Goal: Transaction & Acquisition: Purchase product/service

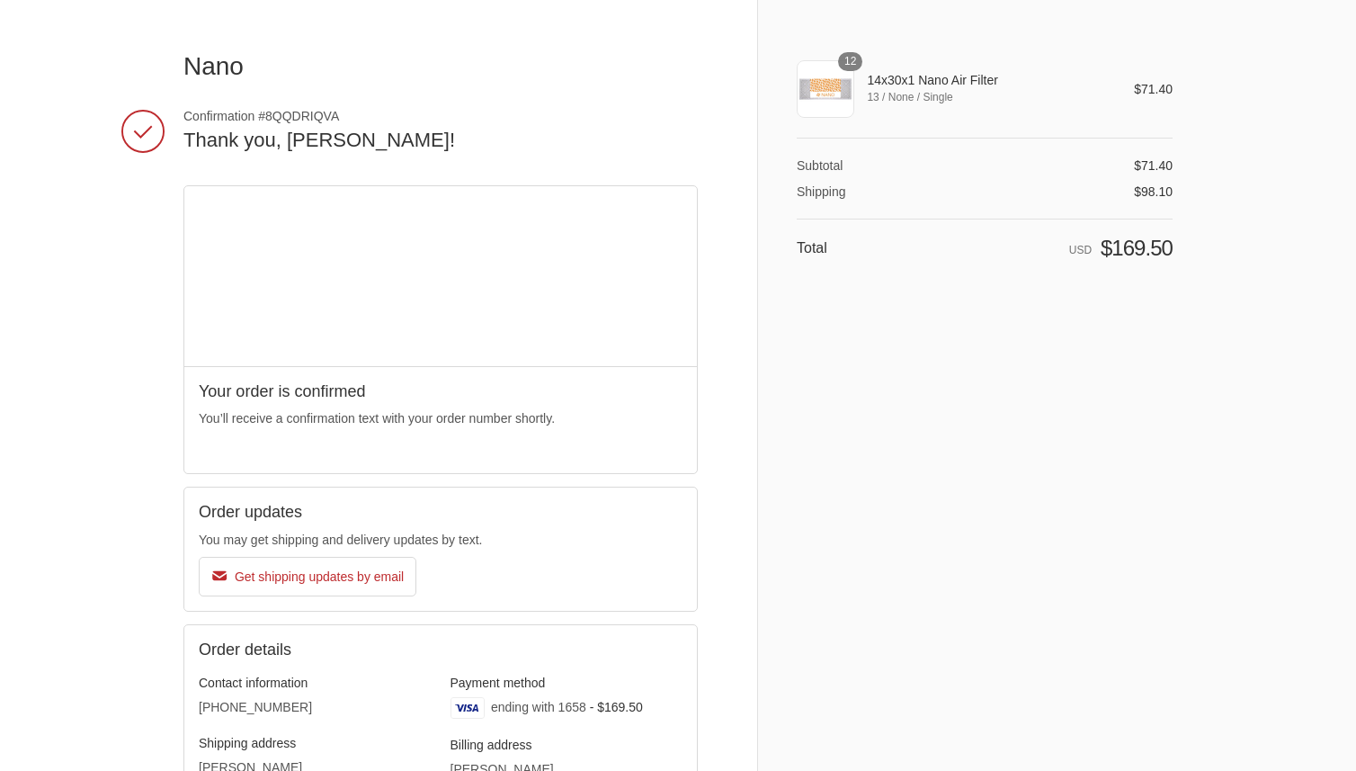
click at [831, 67] on div "12" at bounding box center [826, 89] width 58 height 58
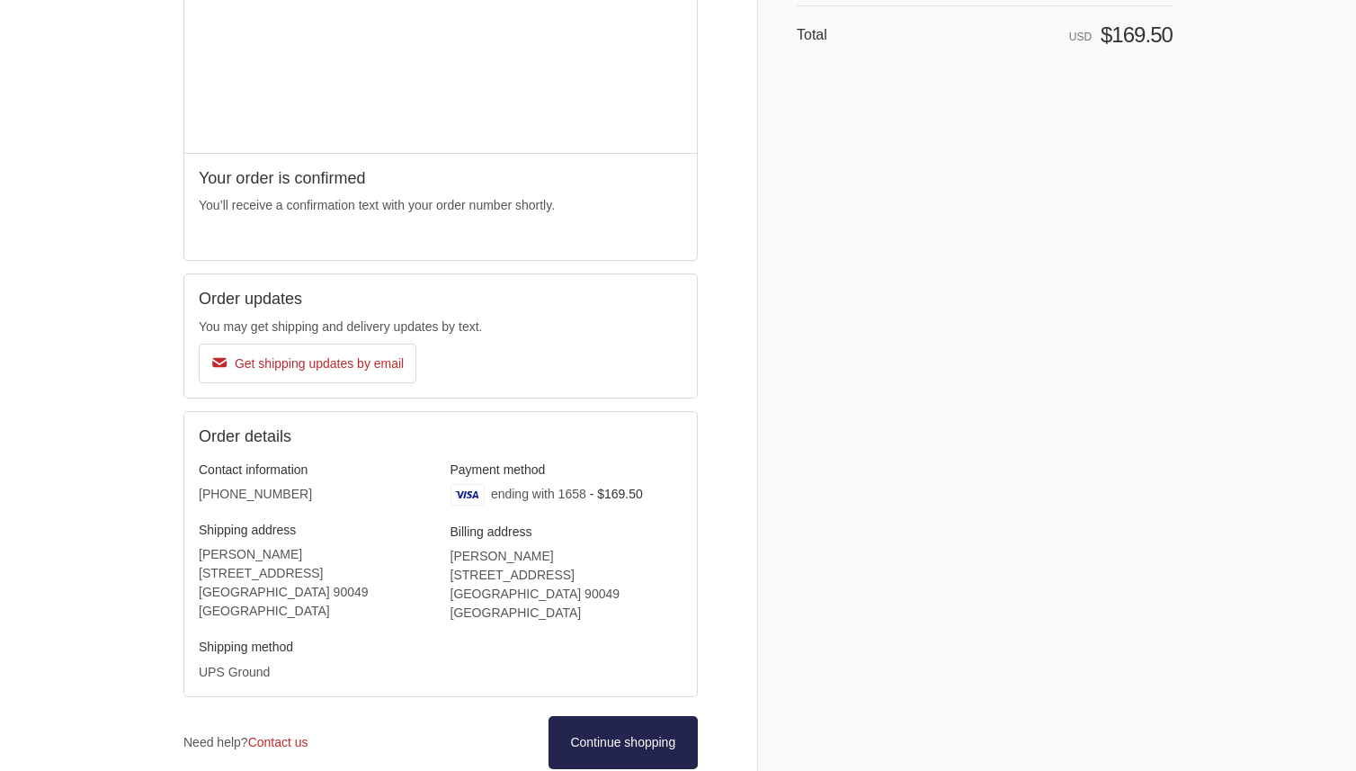
scroll to position [309, 0]
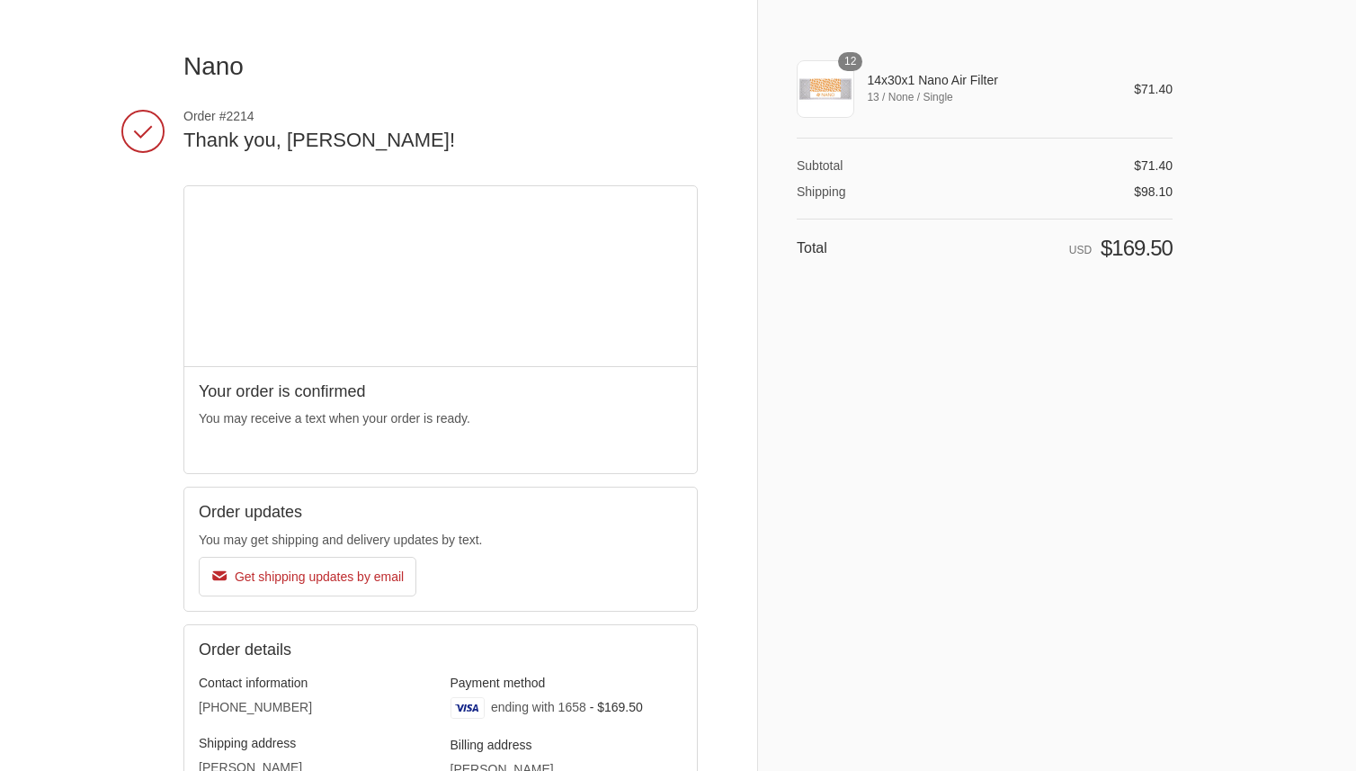
click at [849, 65] on span "12" at bounding box center [850, 61] width 24 height 19
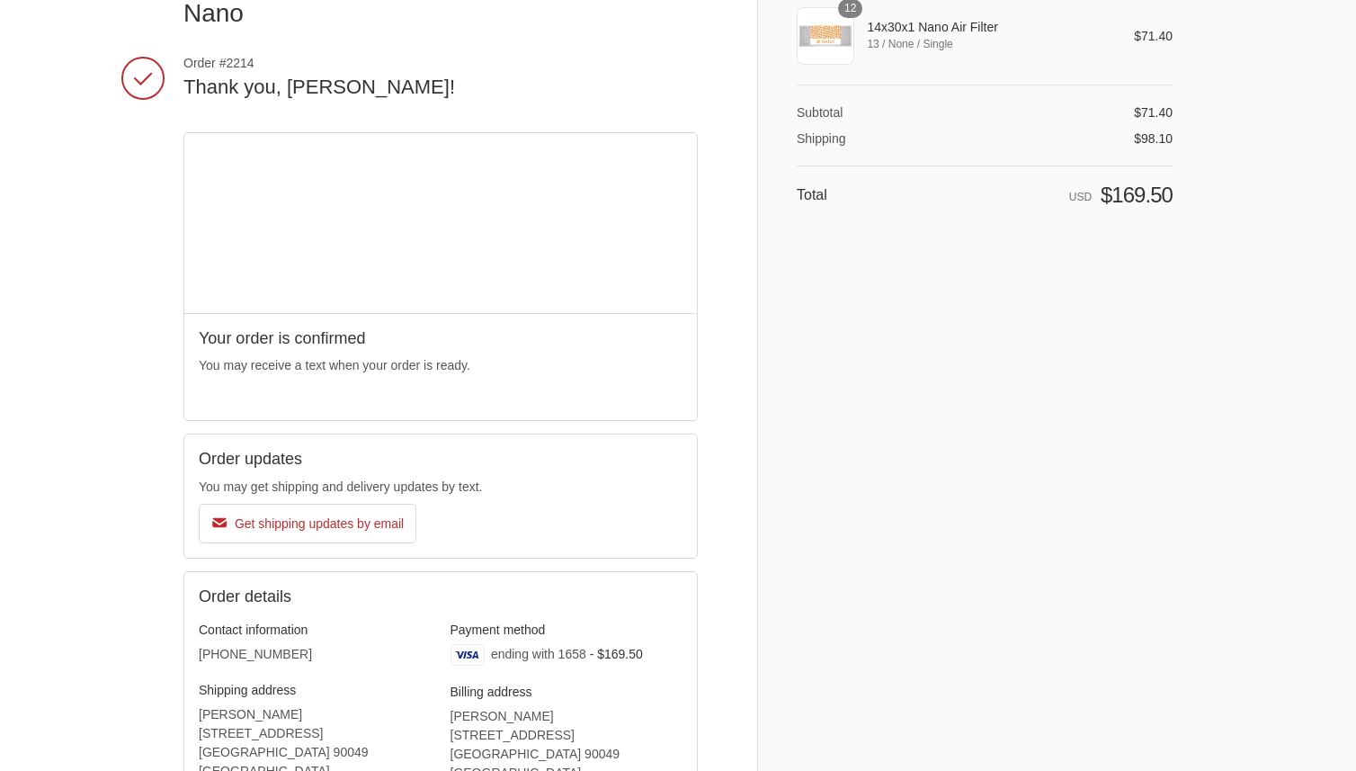
scroll to position [309, 0]
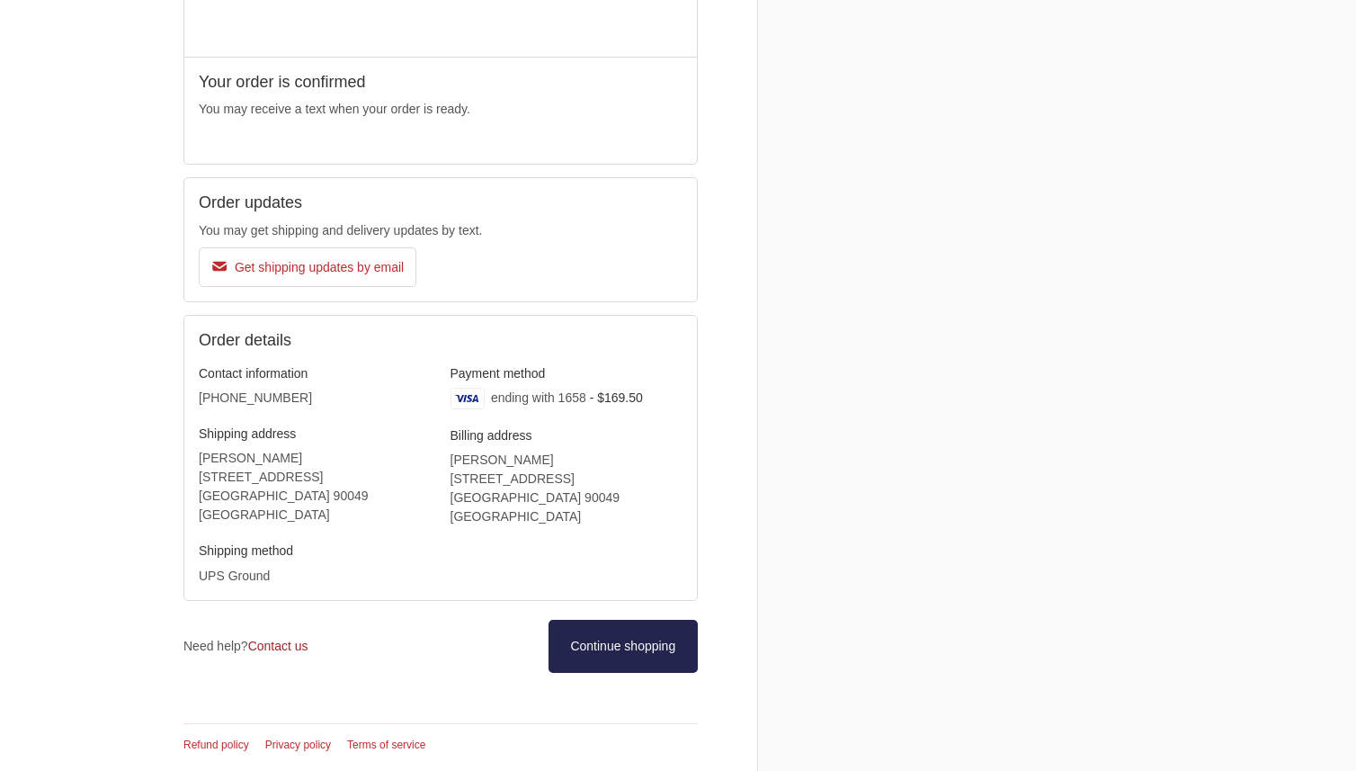
click at [294, 646] on link "Contact us" at bounding box center [278, 646] width 60 height 14
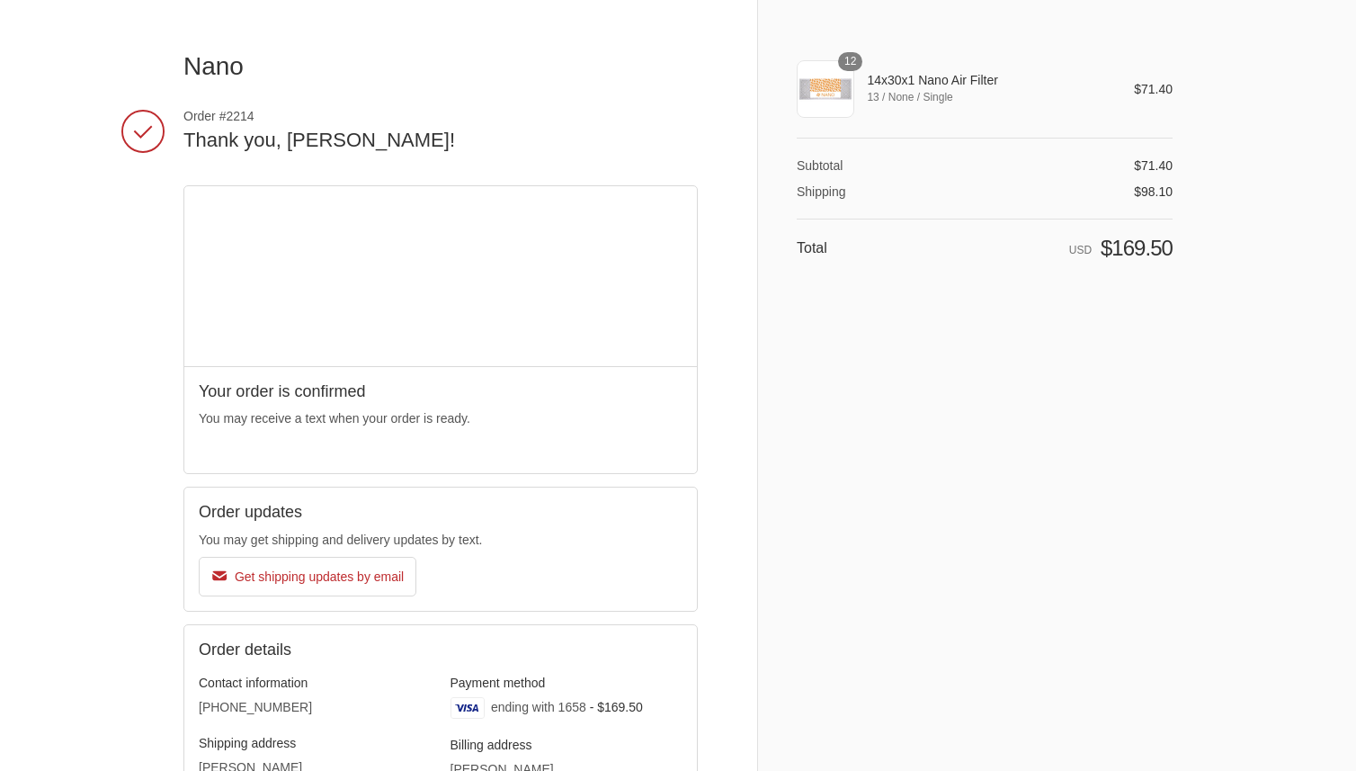
scroll to position [309, 0]
